Goal: Find specific page/section: Find specific page/section

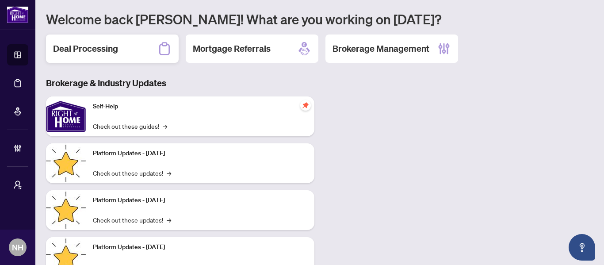
click at [126, 49] on div "Deal Processing" at bounding box center [112, 48] width 133 height 28
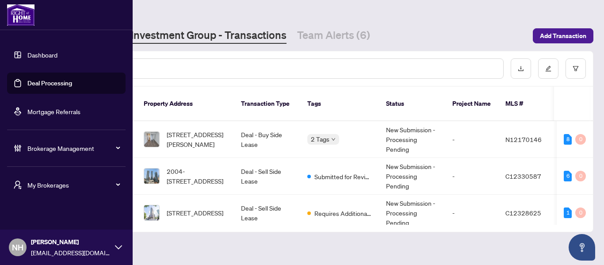
click at [53, 189] on span "My Brokerages" at bounding box center [73, 185] width 92 height 10
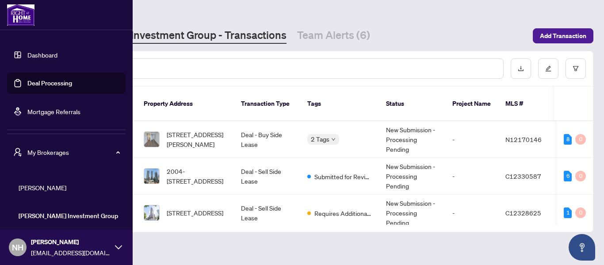
click at [62, 188] on span "[PERSON_NAME]" at bounding box center [69, 188] width 101 height 10
